Goal: Task Accomplishment & Management: Use online tool/utility

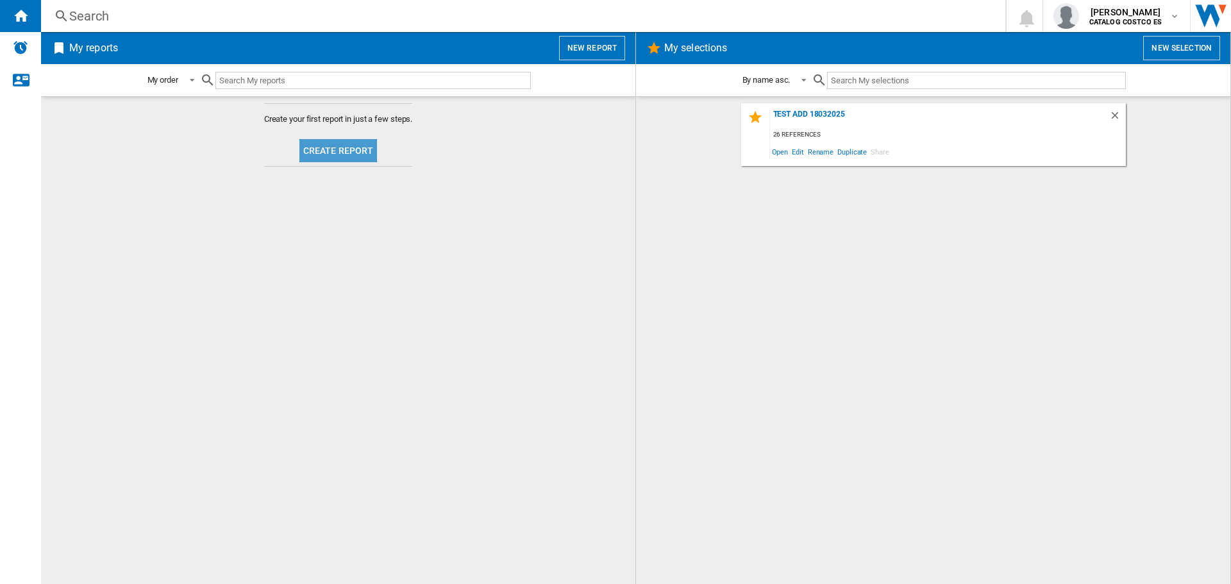
click at [343, 149] on button "Create report" at bounding box center [338, 150] width 78 height 23
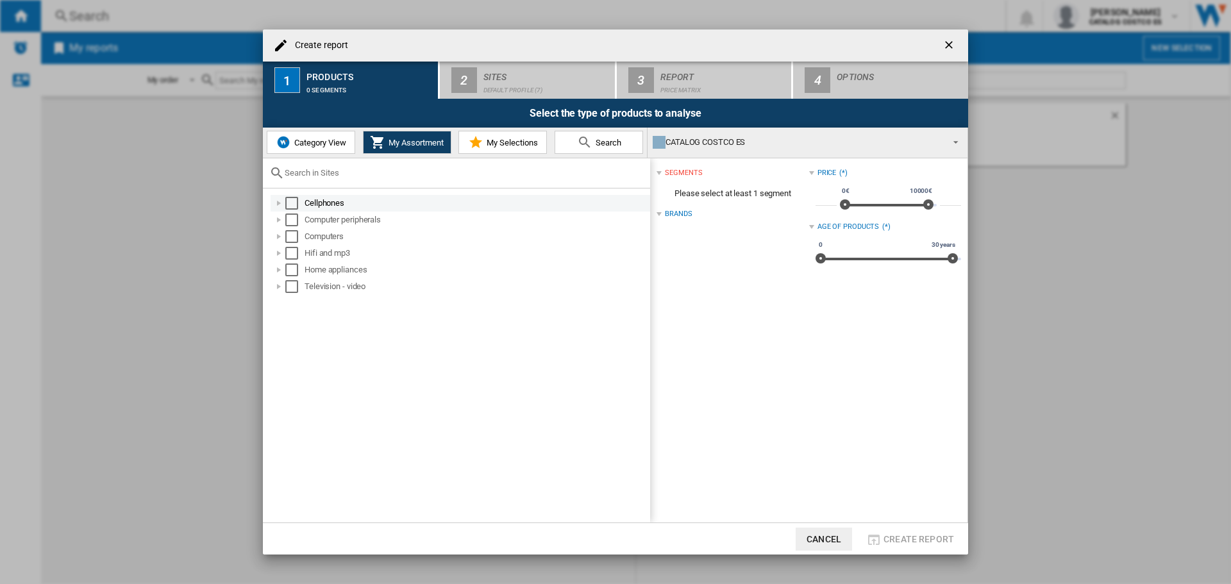
click at [290, 201] on div "Select" at bounding box center [291, 203] width 13 height 13
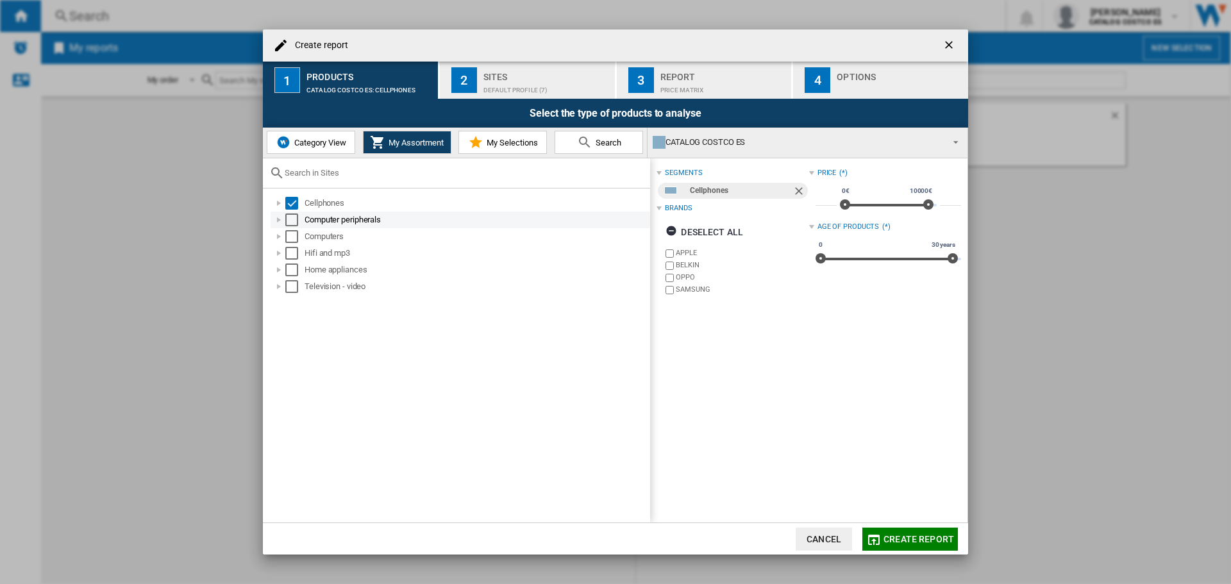
click at [290, 223] on div "Select" at bounding box center [291, 220] width 13 height 13
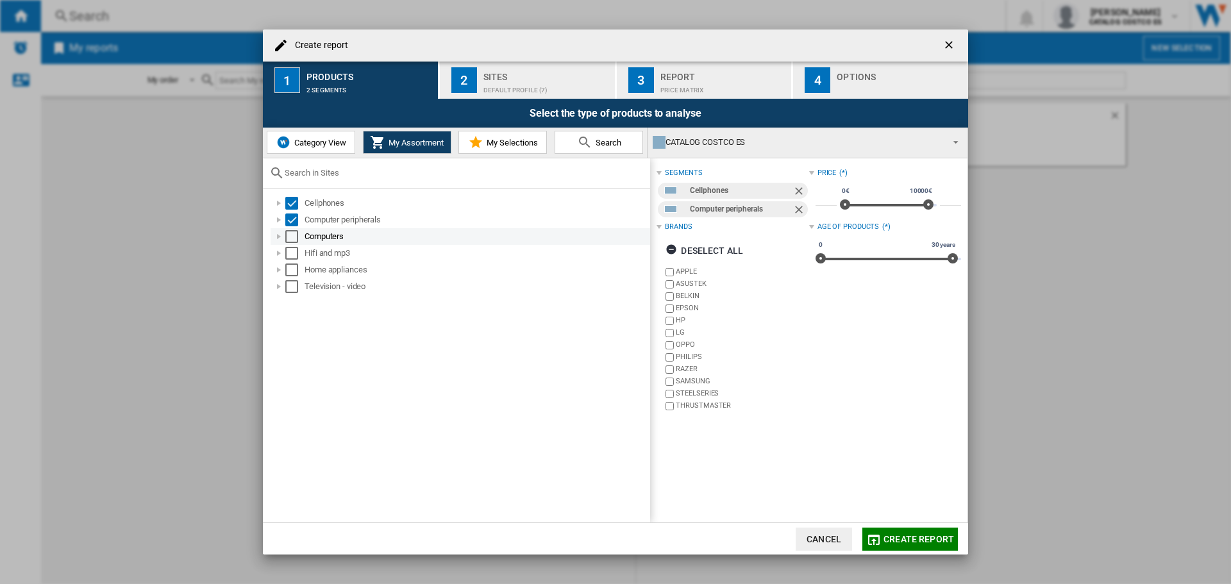
click at [290, 237] on div "Select" at bounding box center [291, 236] width 13 height 13
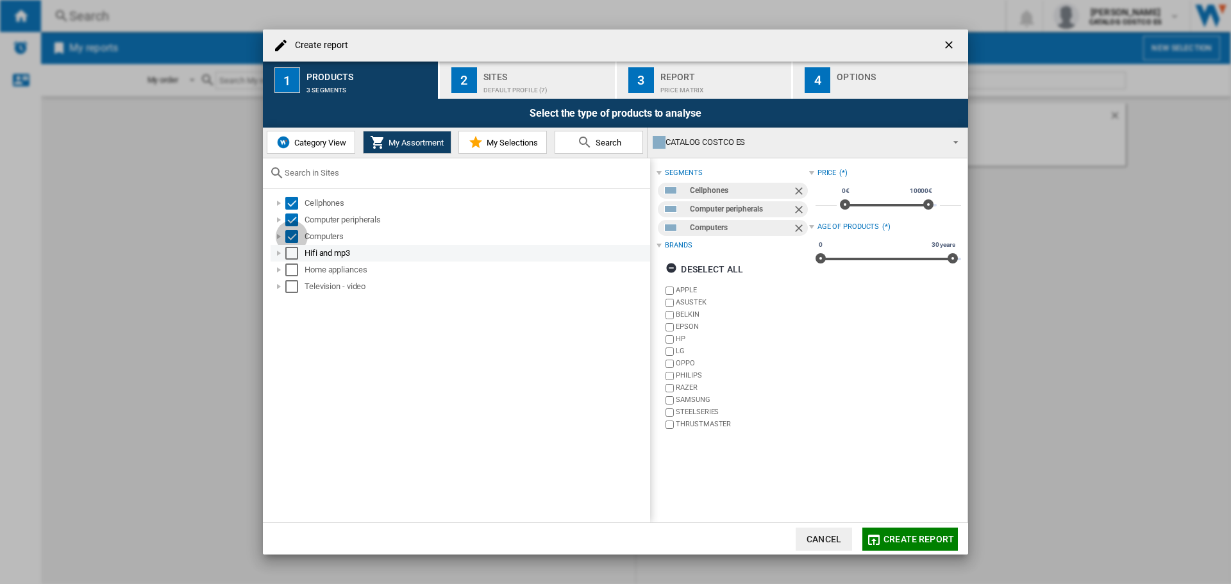
click at [288, 257] on div "Select" at bounding box center [291, 253] width 13 height 13
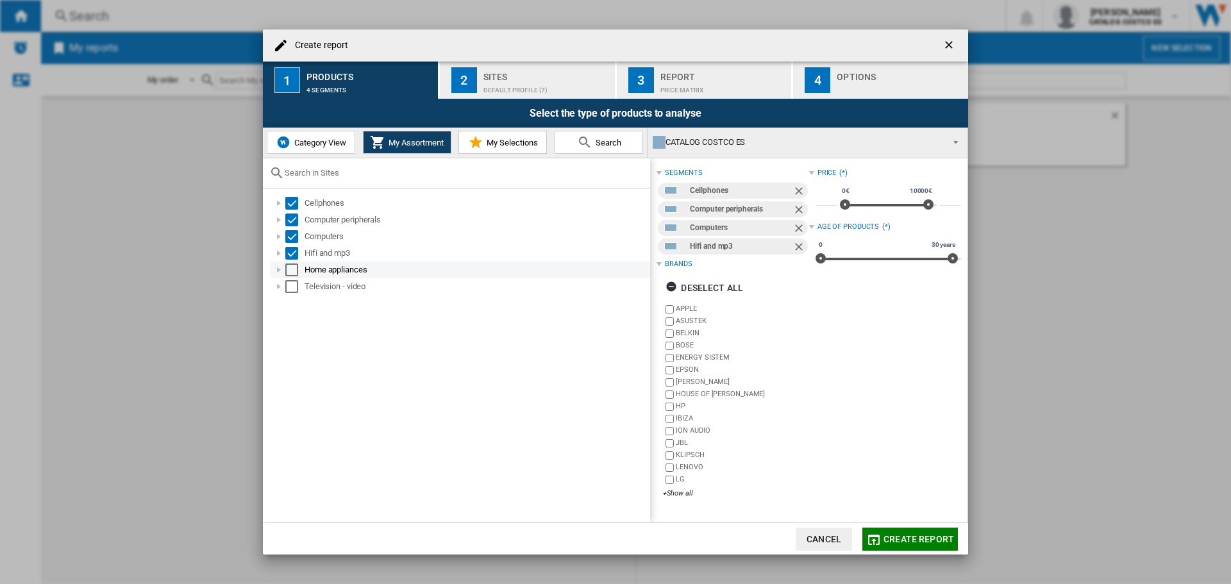
click at [290, 273] on div "Select" at bounding box center [291, 270] width 13 height 13
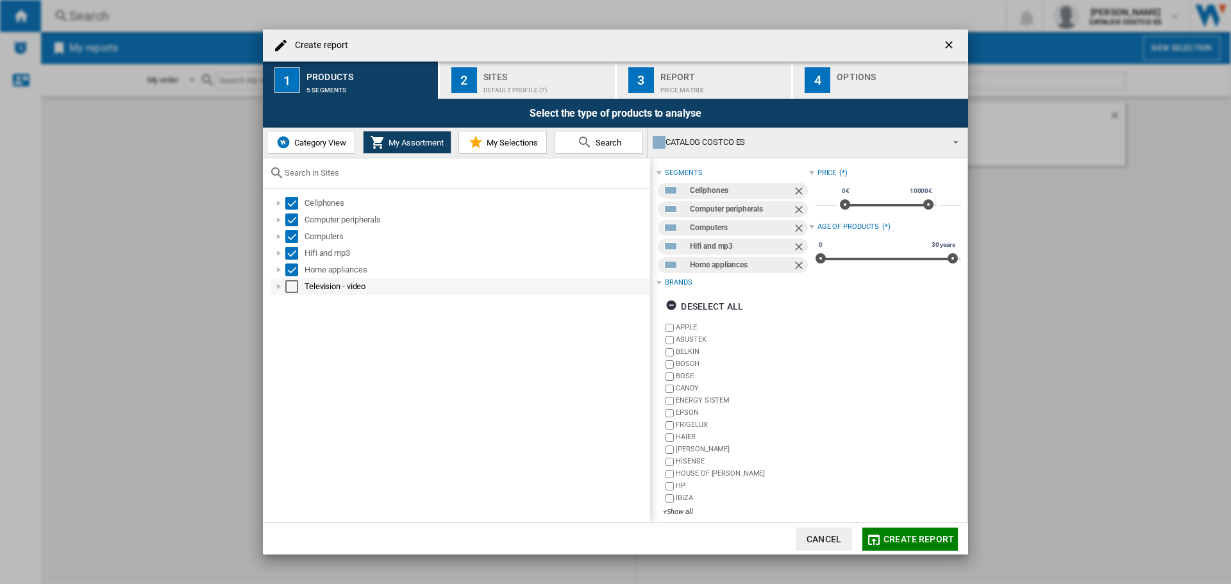
click at [293, 293] on div "Television - video" at bounding box center [461, 286] width 380 height 17
click at [291, 286] on div "Select" at bounding box center [291, 286] width 13 height 13
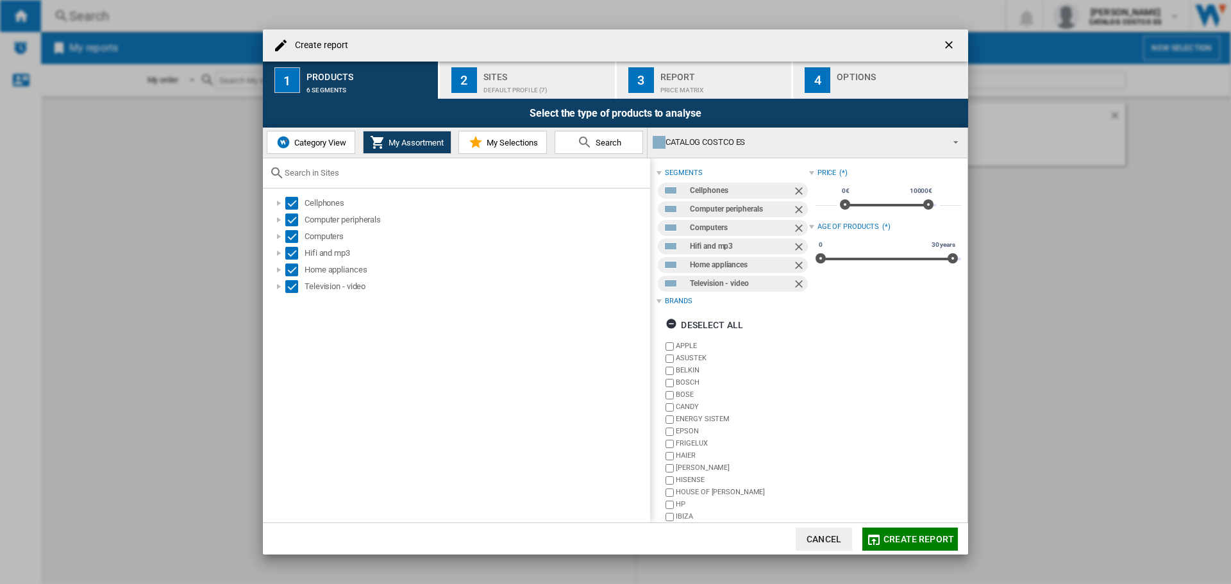
click at [553, 83] on div "Default profile (7)" at bounding box center [547, 86] width 126 height 13
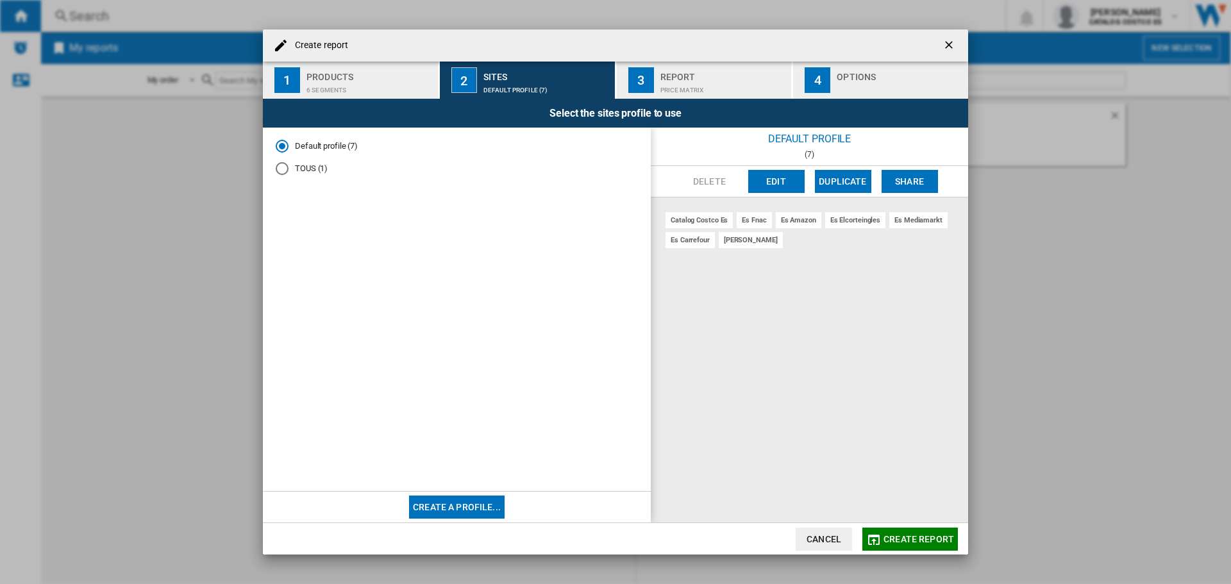
click at [890, 72] on div "Options" at bounding box center [900, 73] width 126 height 13
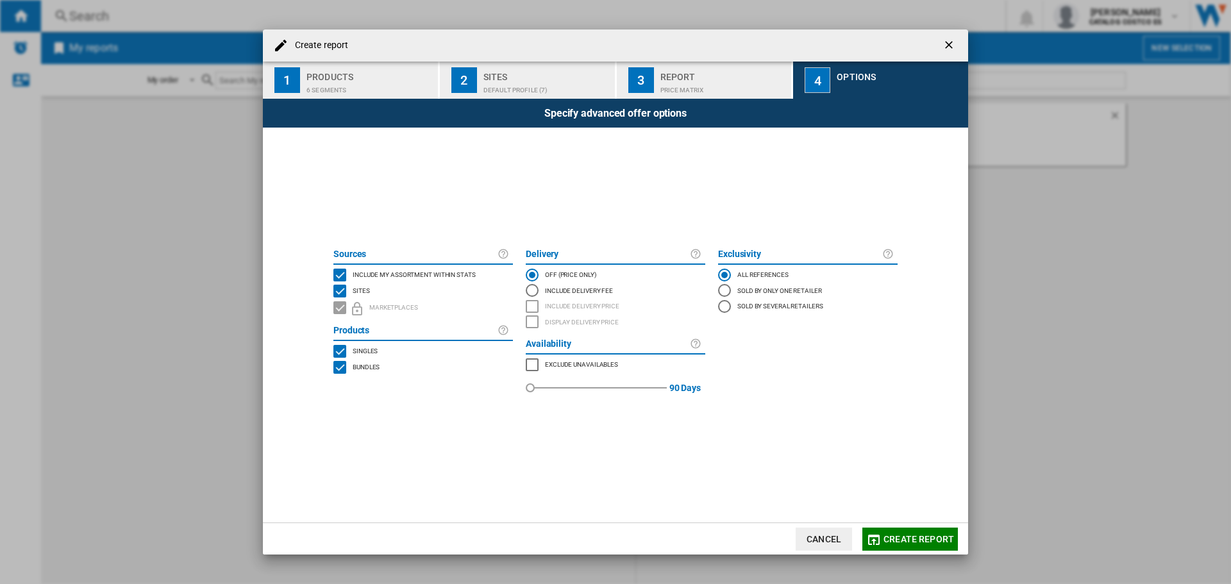
click at [928, 528] on button "Create report" at bounding box center [911, 539] width 96 height 23
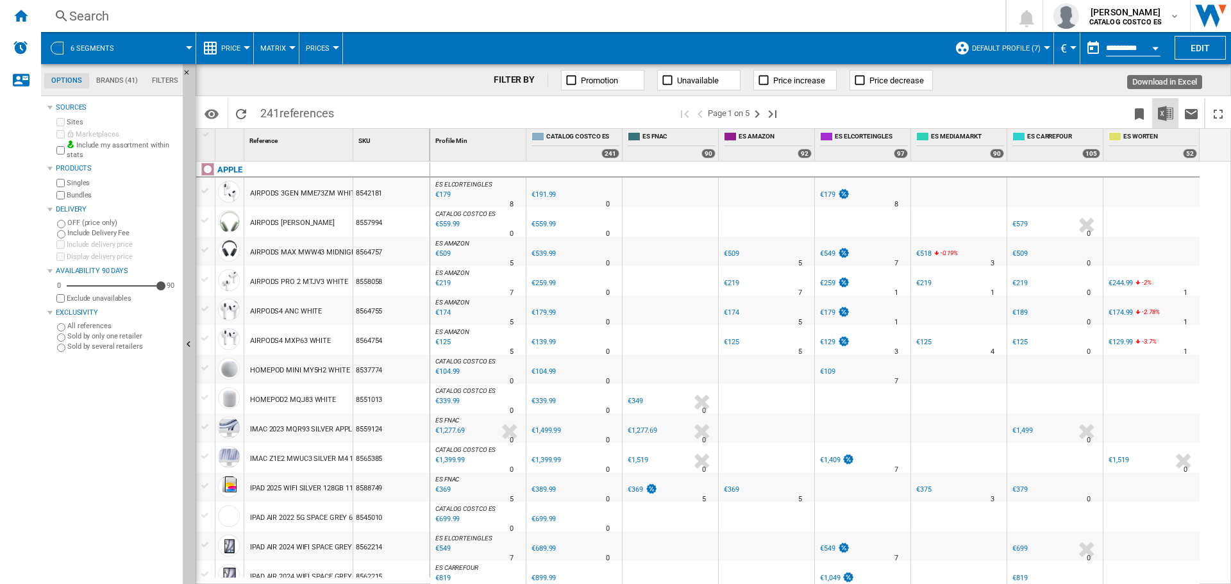
click at [1171, 114] on img "Download in Excel" at bounding box center [1165, 113] width 15 height 15
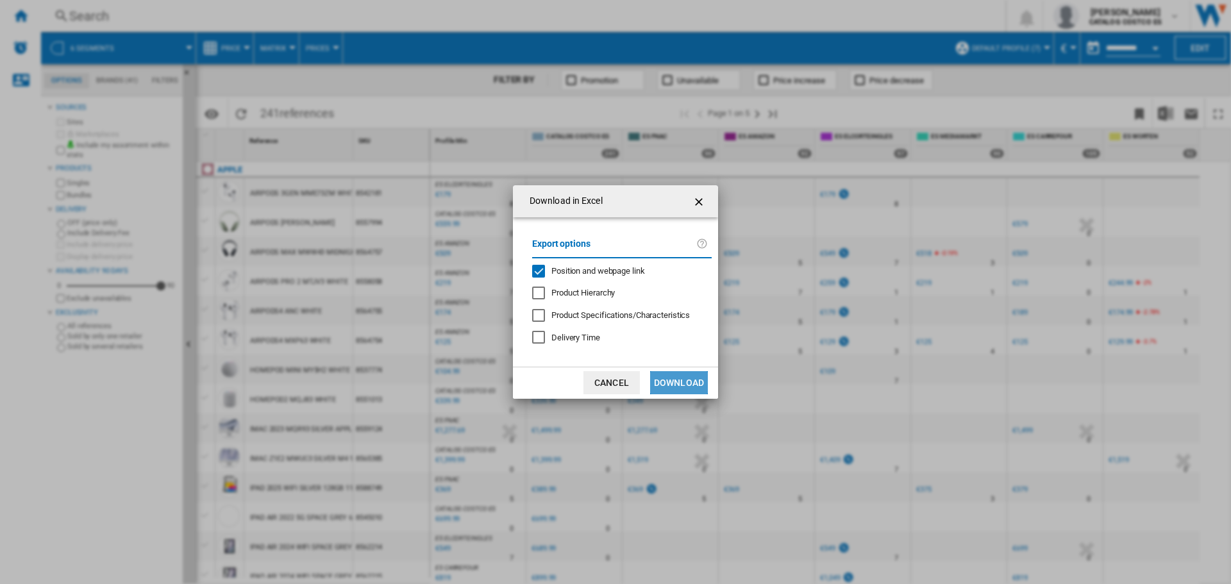
click at [689, 378] on button "Download" at bounding box center [679, 382] width 58 height 23
